Goal: Information Seeking & Learning: Learn about a topic

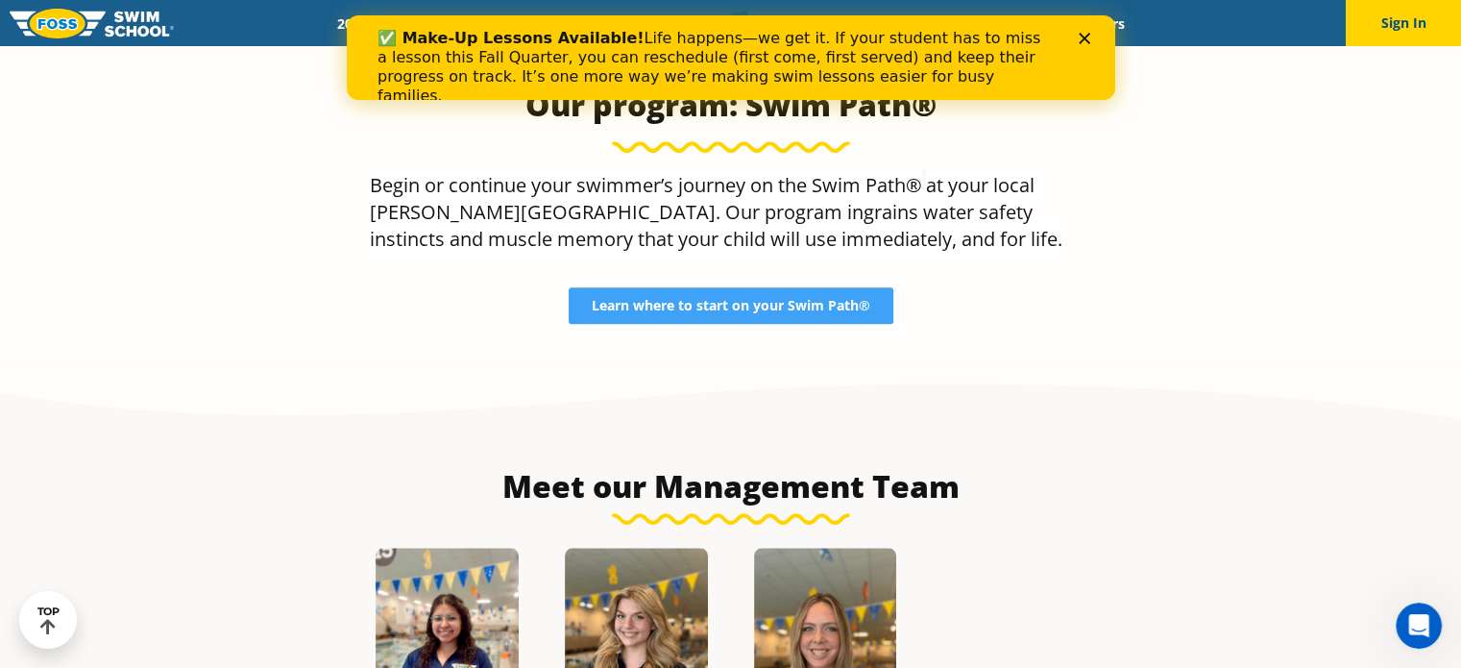
scroll to position [1787, 0]
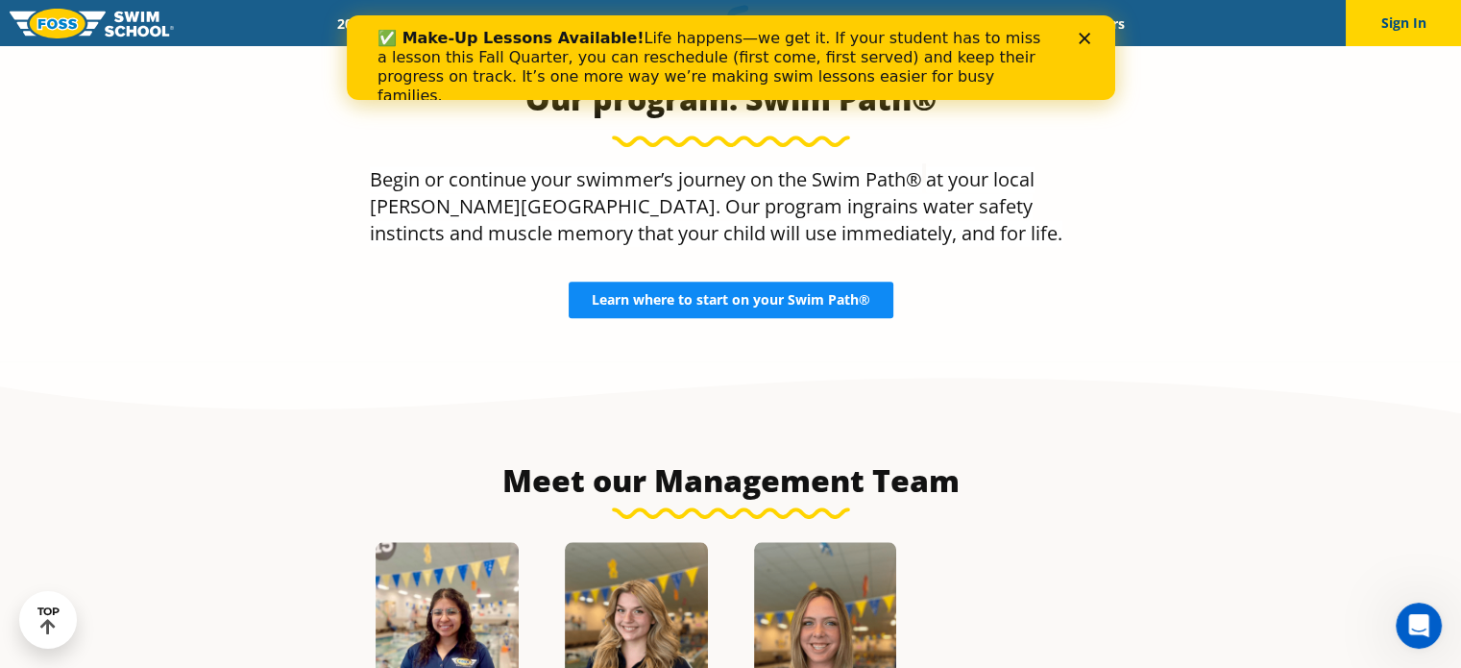
click at [721, 302] on span "Learn where to start on your Swim Path®" at bounding box center [731, 299] width 279 height 13
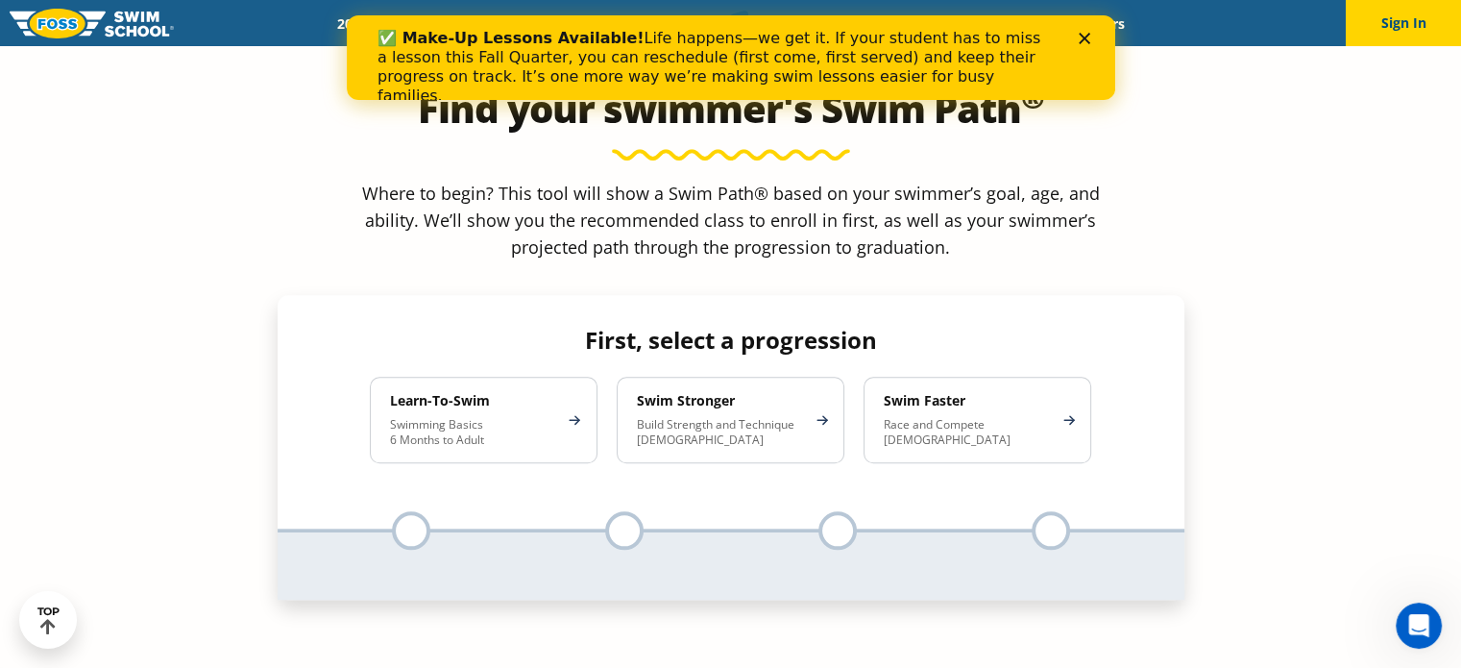
scroll to position [1754, 0]
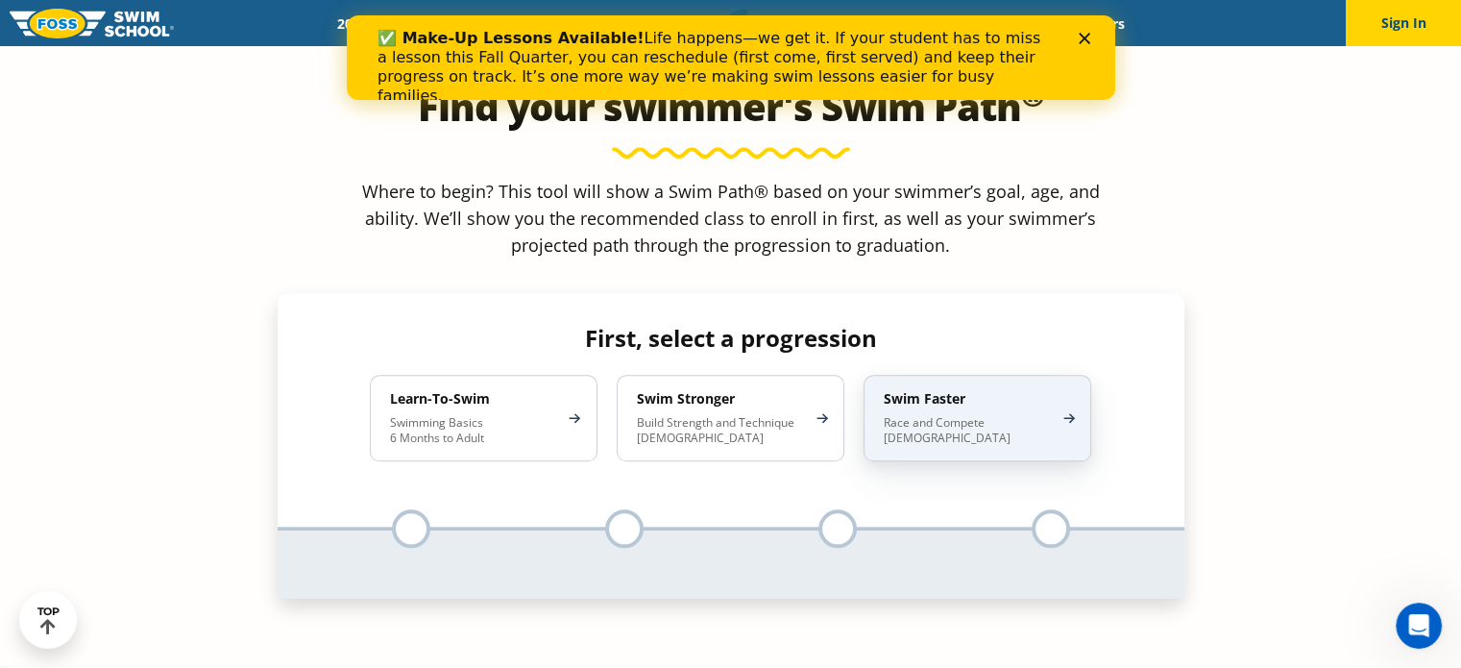
click at [1035, 415] on p "Race and Compete 8-17 Years Old" at bounding box center [968, 430] width 168 height 31
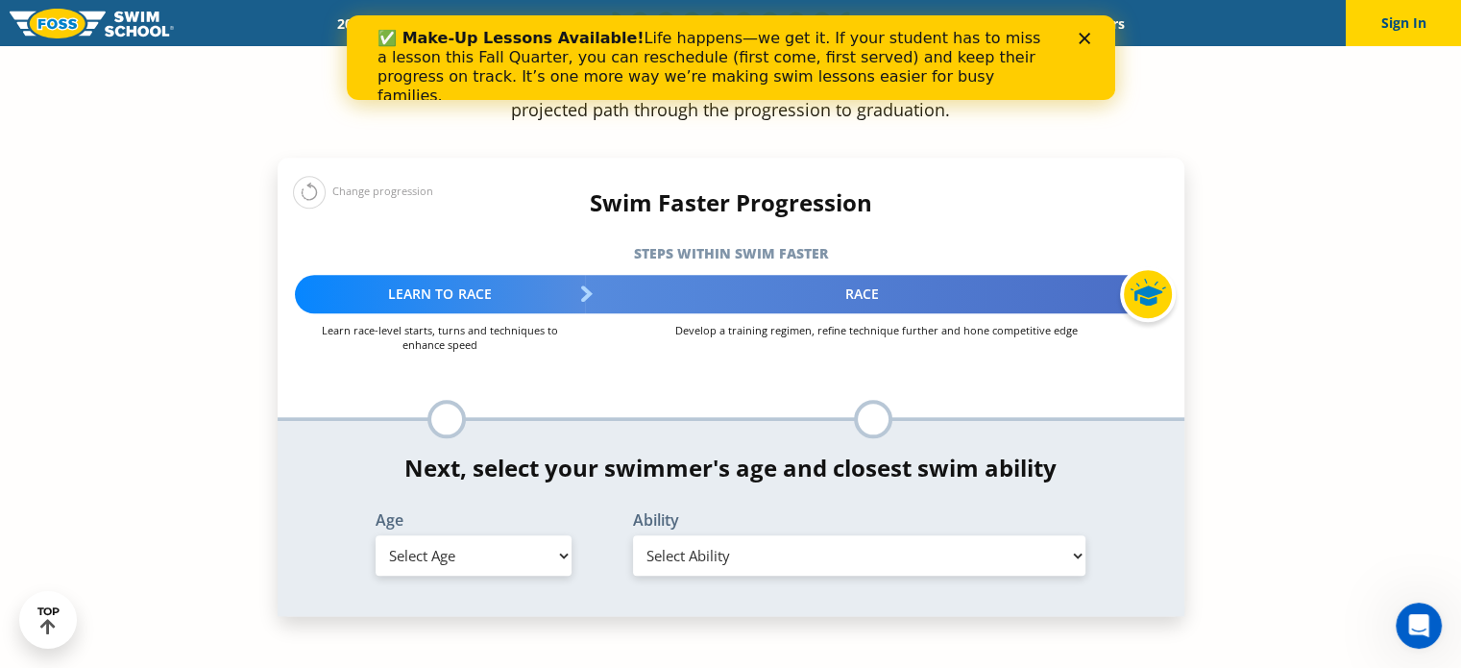
scroll to position [1891, 0]
click at [538, 534] on select "Select Age 6 months - 1 year 1 year 2 years 3 years 4 years 5 years 6 years 7 y…" at bounding box center [474, 554] width 196 height 40
select select "13-years-"
click at [376, 534] on select "Select Age 6 months - 1 year 1 year 2 years 3 years 4 years 5 years 6 years 7 y…" at bounding box center [474, 554] width 196 height 40
click at [691, 534] on select "Select Ability First in-water experience When in the water, reliant on a life j…" at bounding box center [859, 554] width 453 height 40
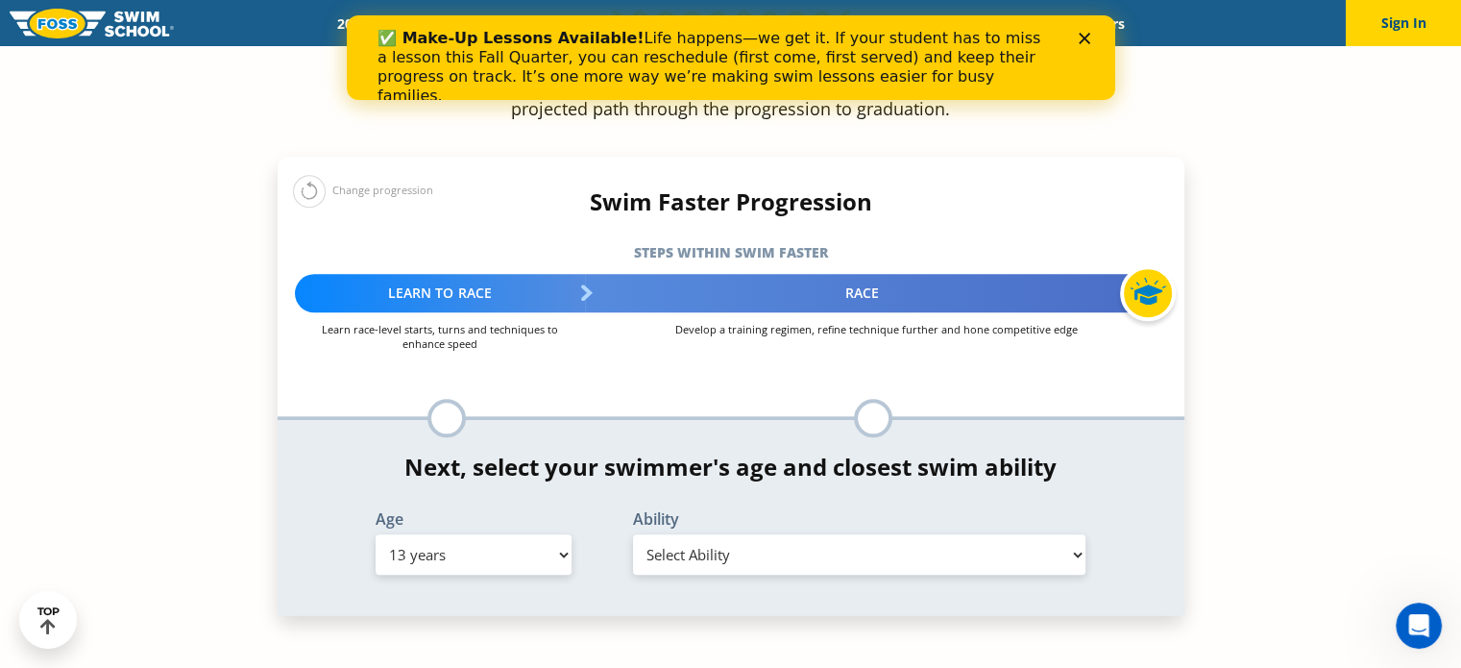
select select "13-years--able-to-swim-each-stroke---front-crawl-and-backstroke-60-ft-and-breas…"
click at [633, 534] on select "Select Ability First in-water experience When in the water, reliant on a life j…" at bounding box center [859, 554] width 453 height 40
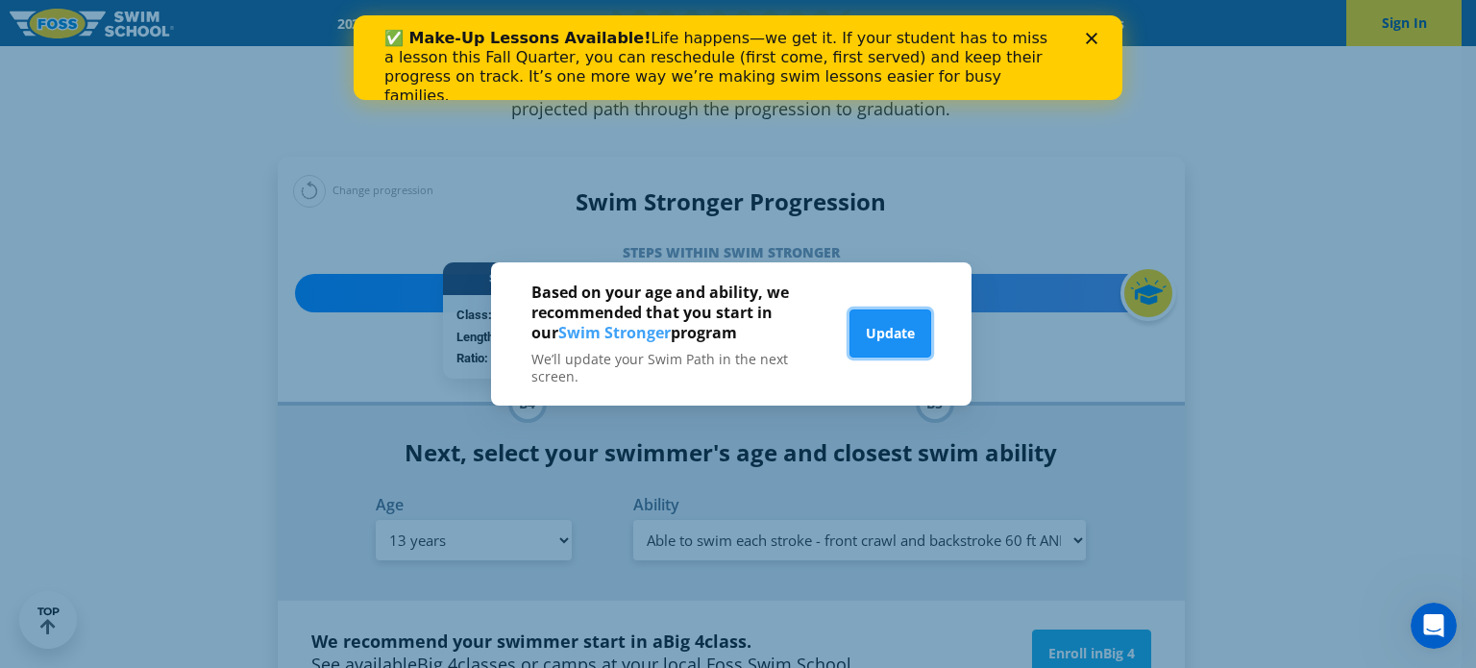
click at [901, 341] on button "Update" at bounding box center [890, 333] width 82 height 48
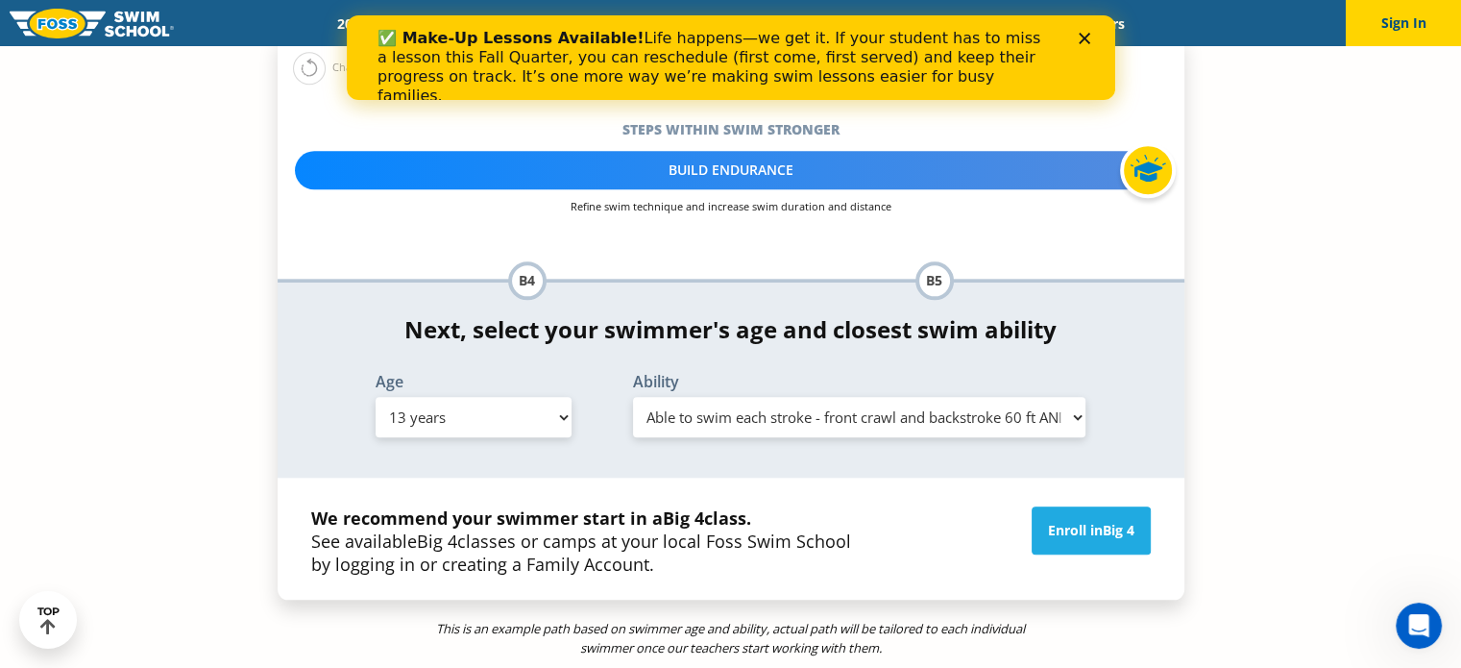
scroll to position [2048, 0]
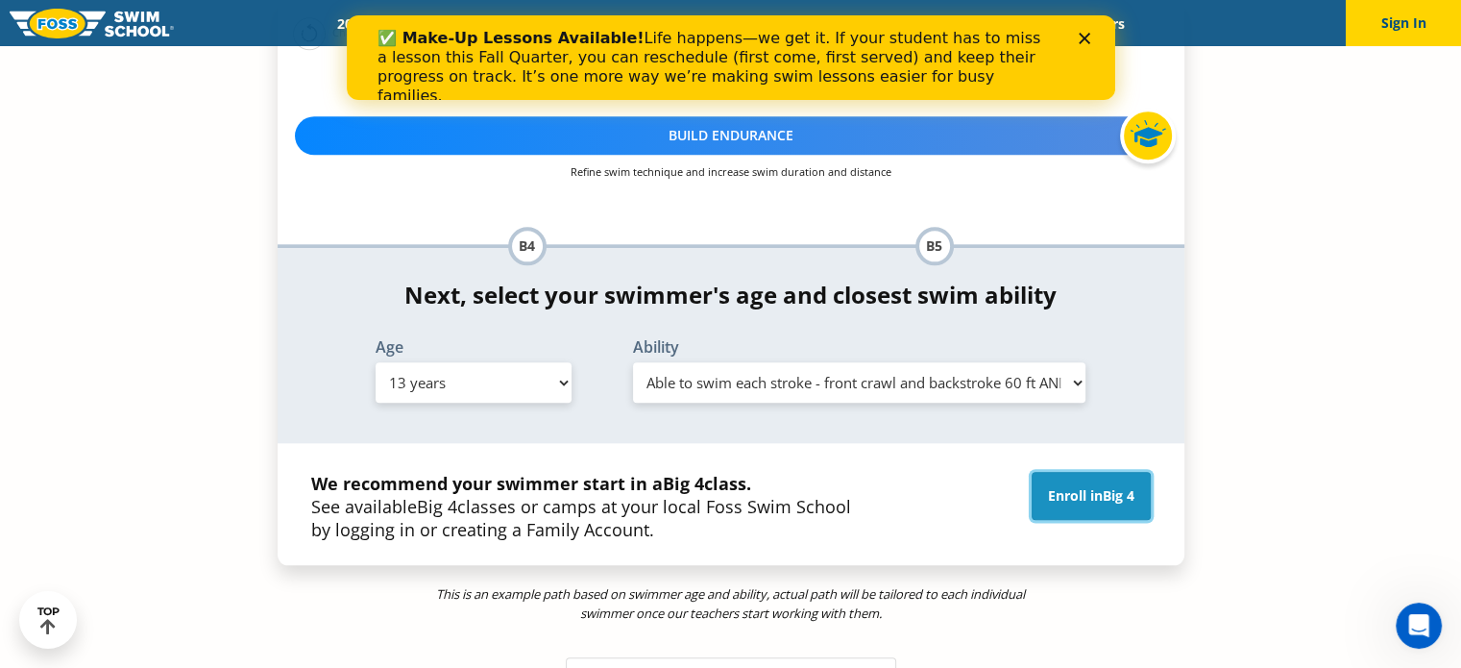
click at [1129, 486] on span "Big 4" at bounding box center [1119, 495] width 32 height 18
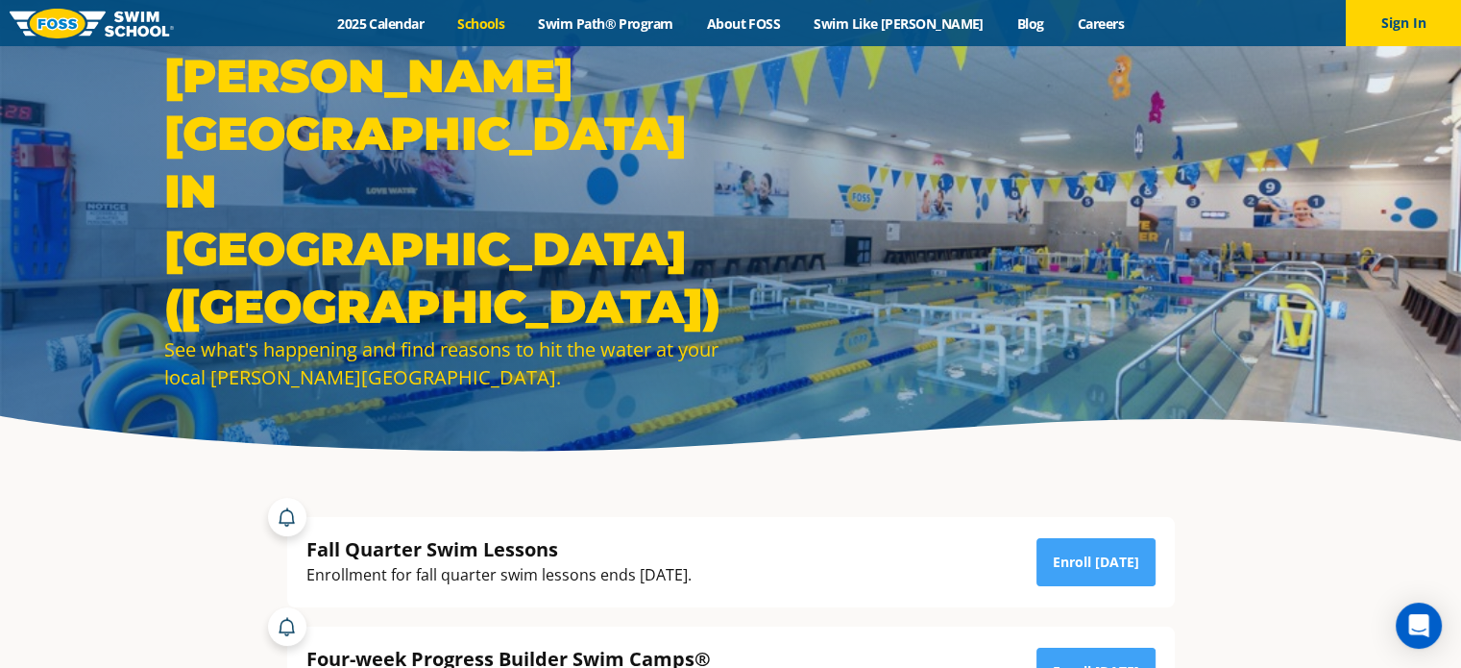
click at [522, 17] on link "Schools" at bounding box center [481, 23] width 81 height 18
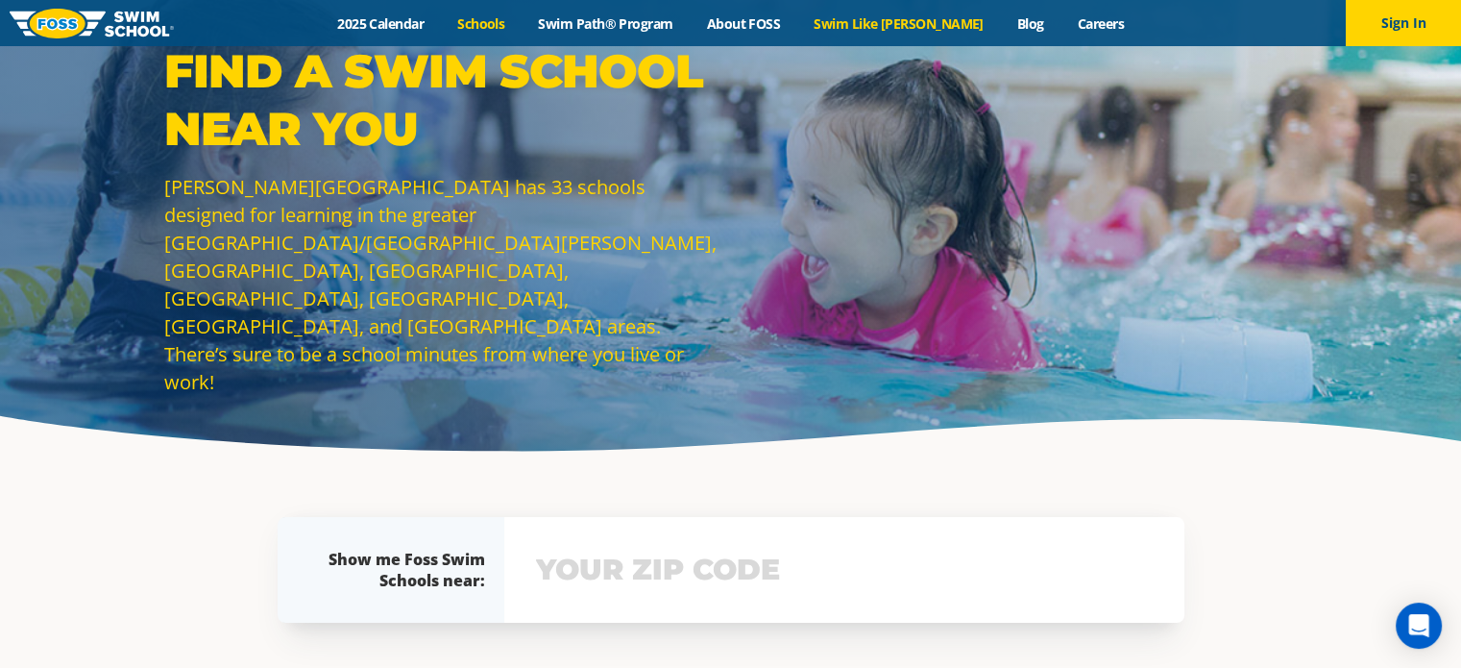
click at [875, 14] on link "Swim Like [PERSON_NAME]" at bounding box center [899, 23] width 204 height 18
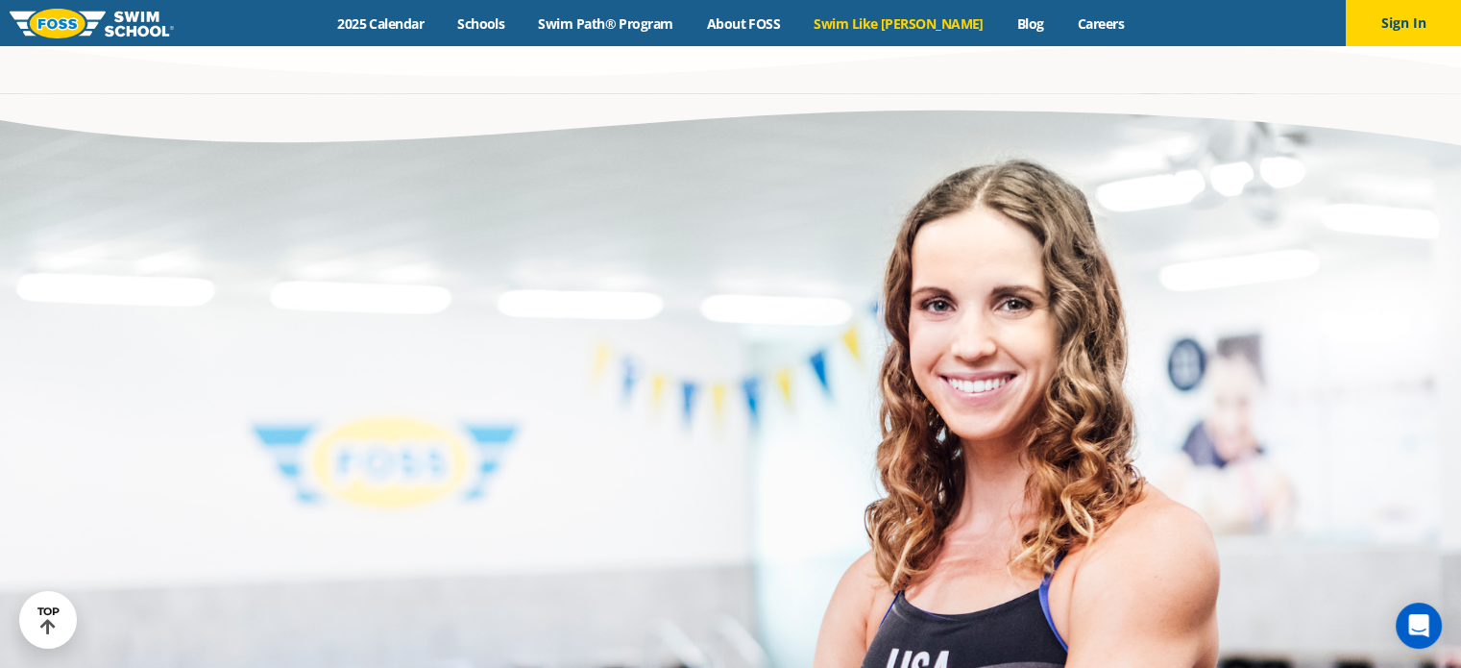
scroll to position [4481, 0]
click at [673, 14] on link "Swim Path® Program" at bounding box center [606, 23] width 168 height 18
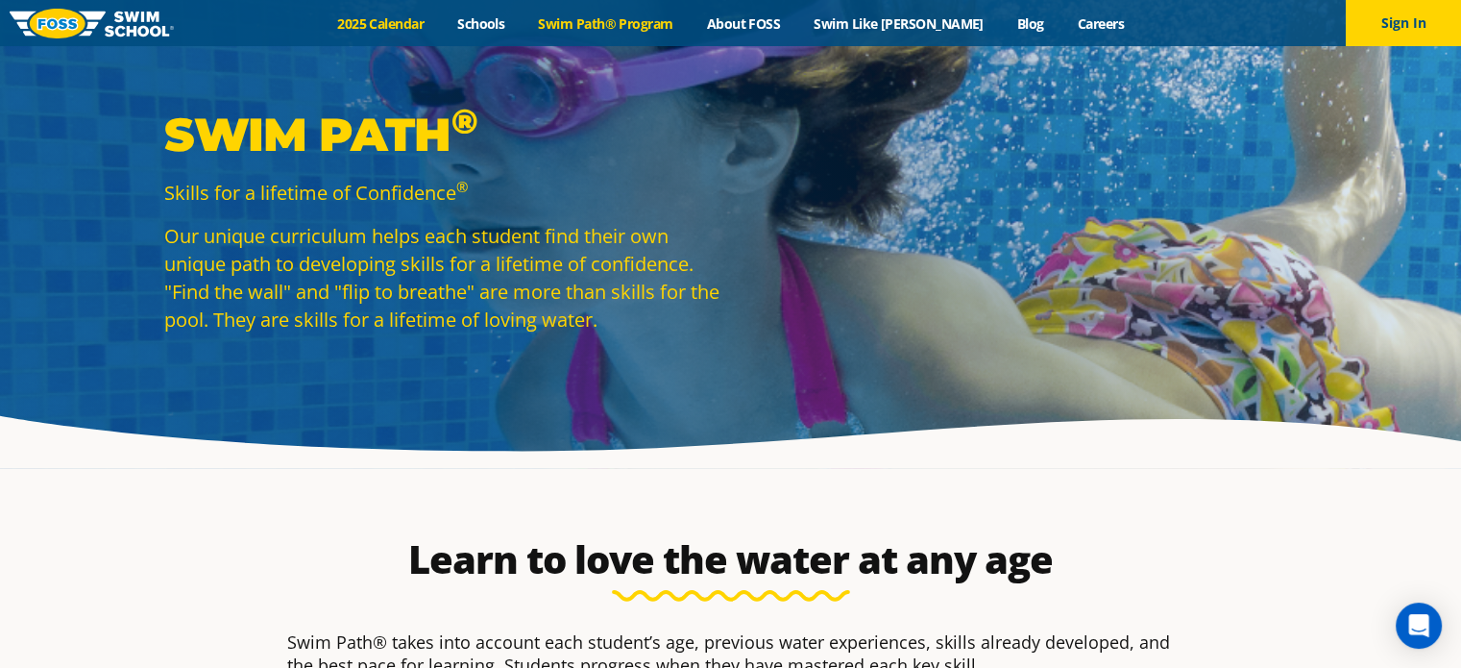
click at [430, 14] on link "2025 Calendar" at bounding box center [381, 23] width 120 height 18
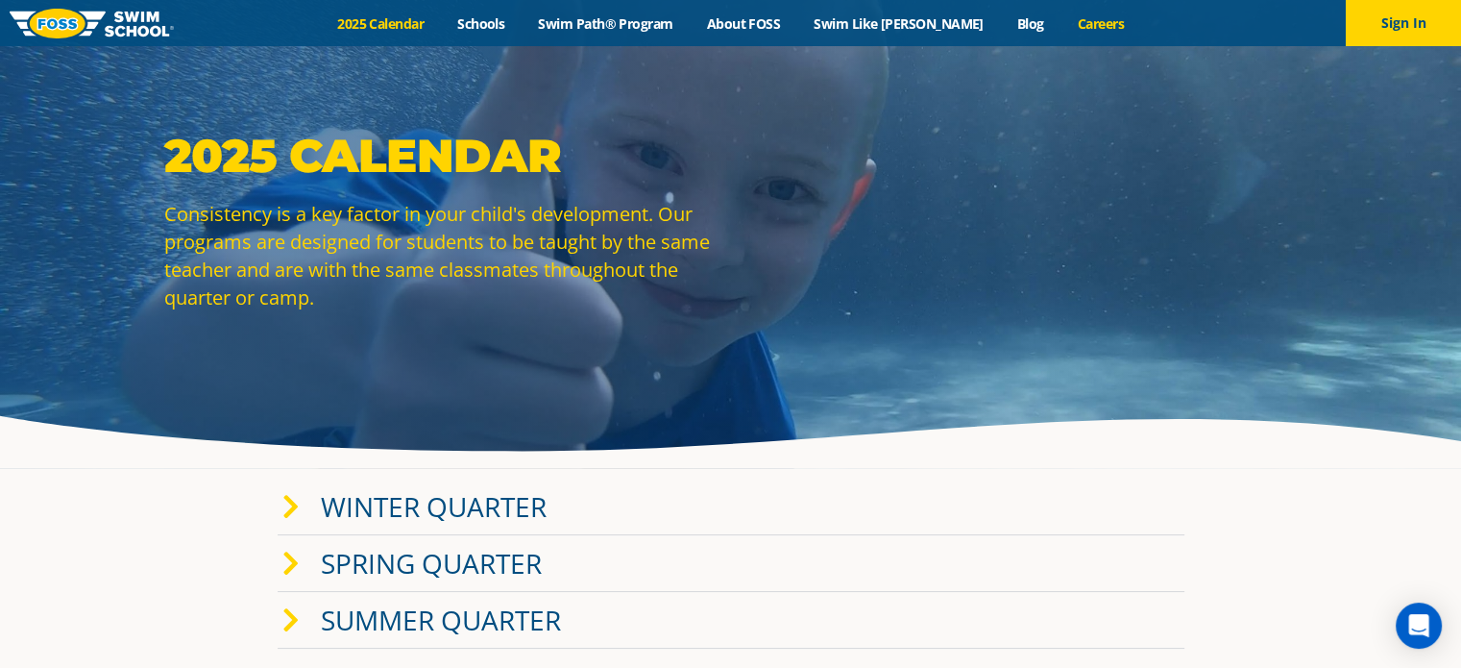
click at [1068, 14] on link "Careers" at bounding box center [1101, 23] width 80 height 18
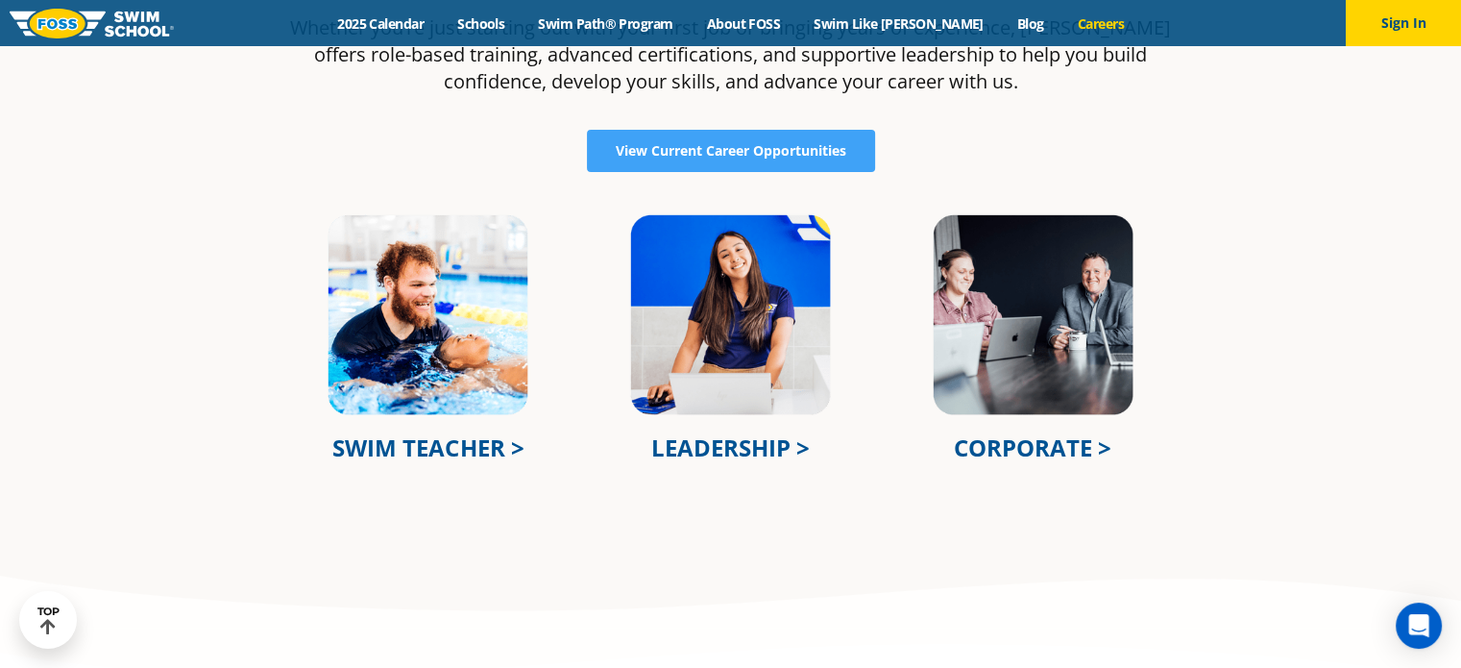
scroll to position [642, 0]
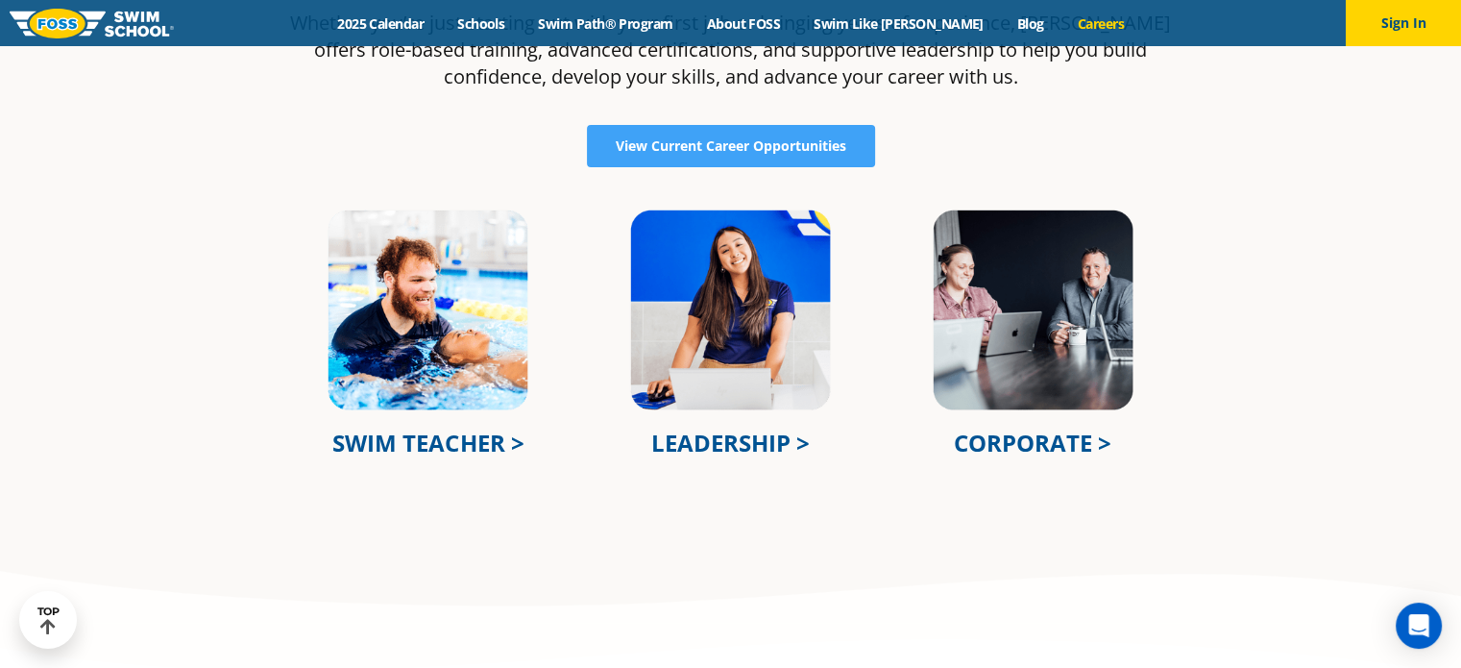
click at [419, 374] on img at bounding box center [428, 310] width 205 height 205
